Goal: Task Accomplishment & Management: Use online tool/utility

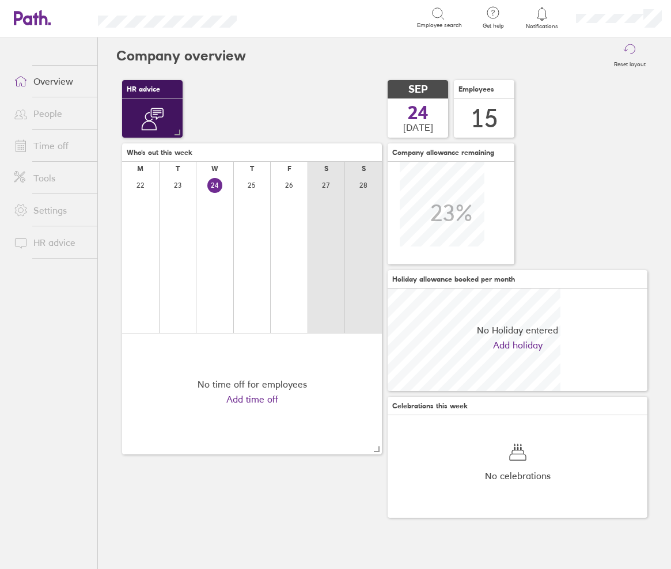
scroll to position [102, 260]
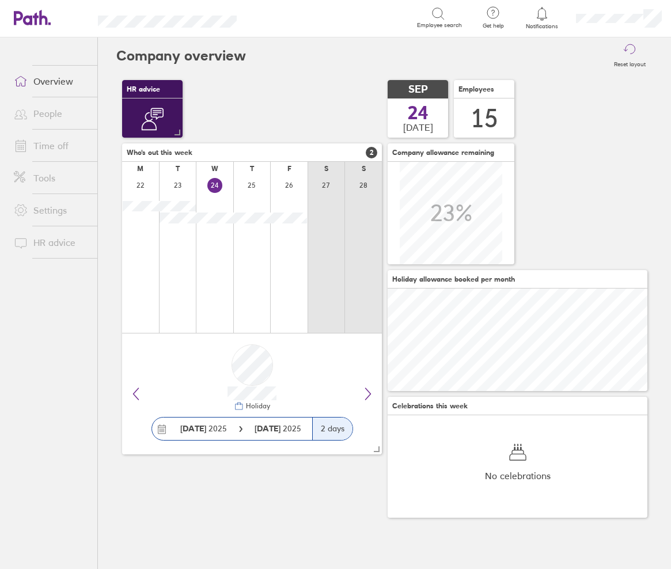
click at [63, 147] on link "Time off" at bounding box center [51, 145] width 93 height 23
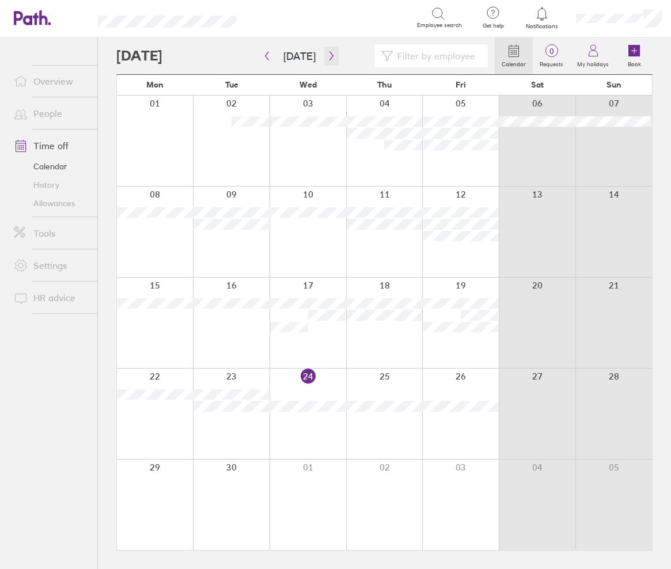
click at [326, 61] on button "button" at bounding box center [331, 56] width 14 height 19
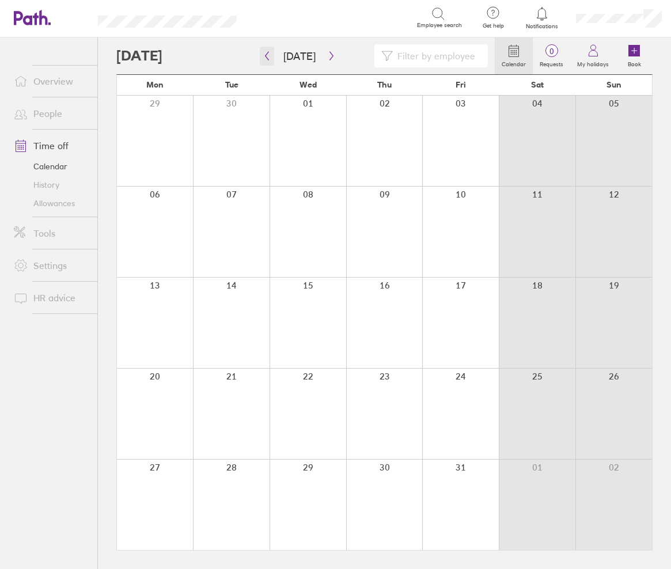
click at [268, 58] on icon "button" at bounding box center [267, 55] width 9 height 9
